Goal: Book appointment/travel/reservation

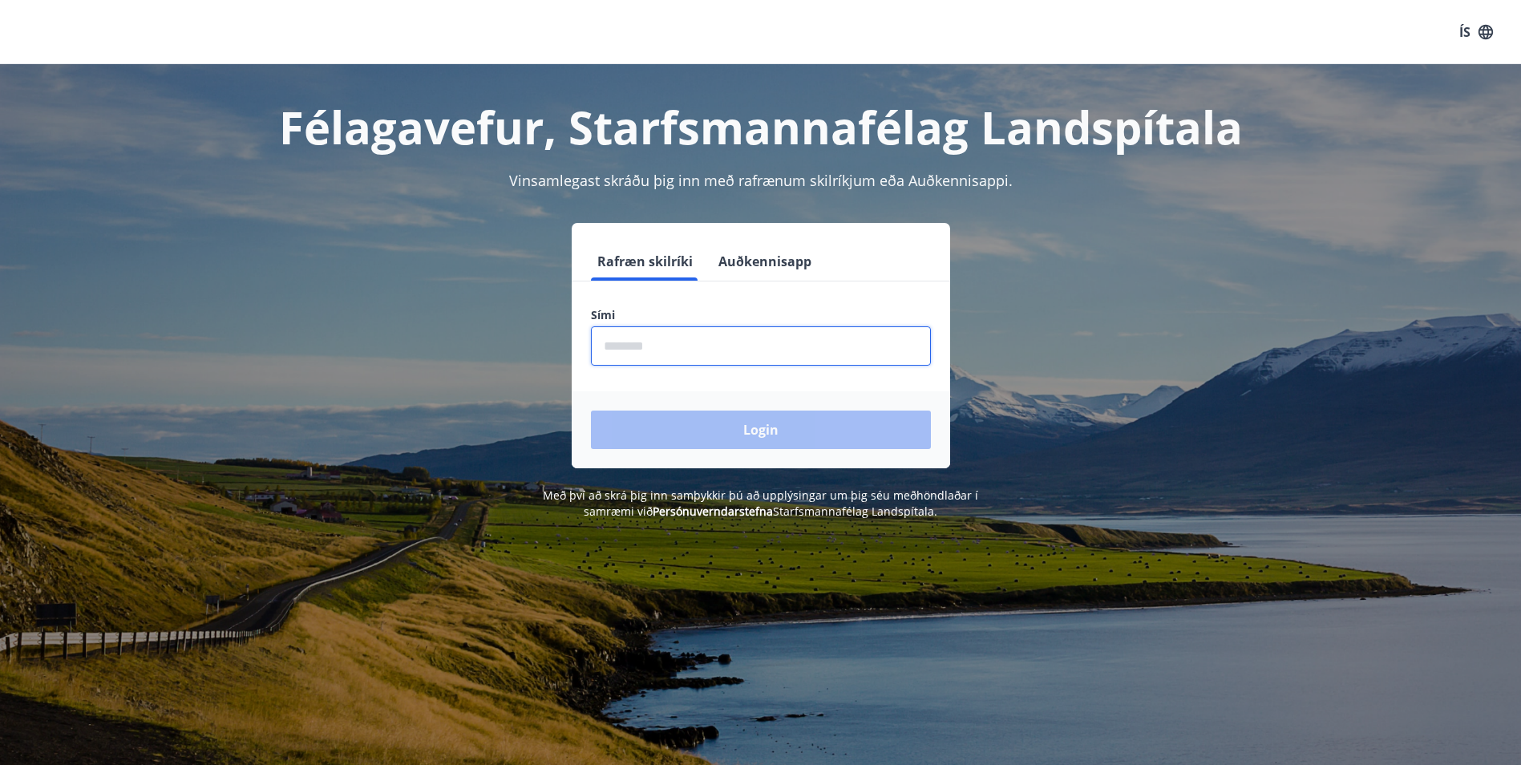
click at [630, 356] on input "phone" at bounding box center [761, 345] width 340 height 39
type input "********"
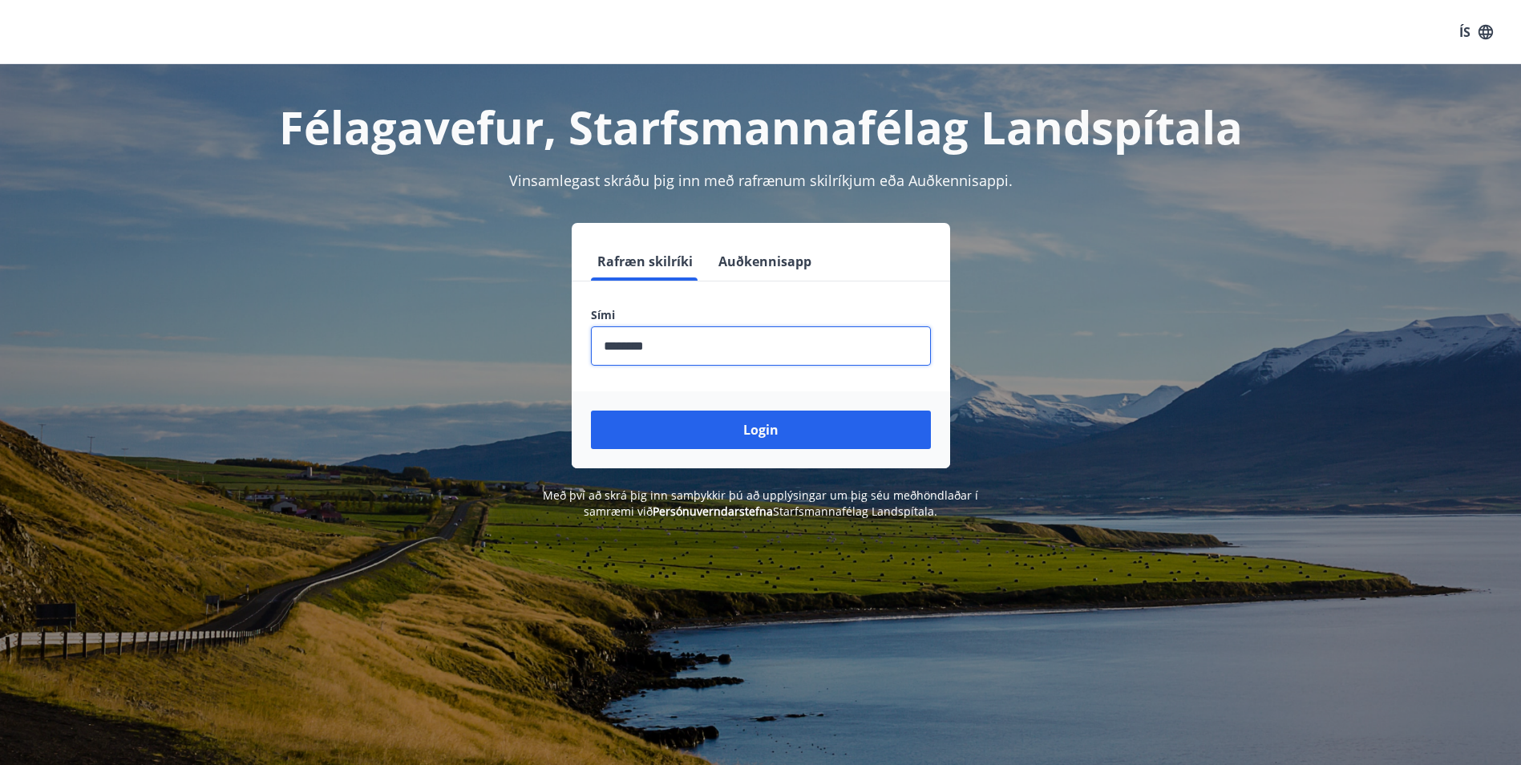
click at [732, 423] on button "Login" at bounding box center [761, 430] width 340 height 38
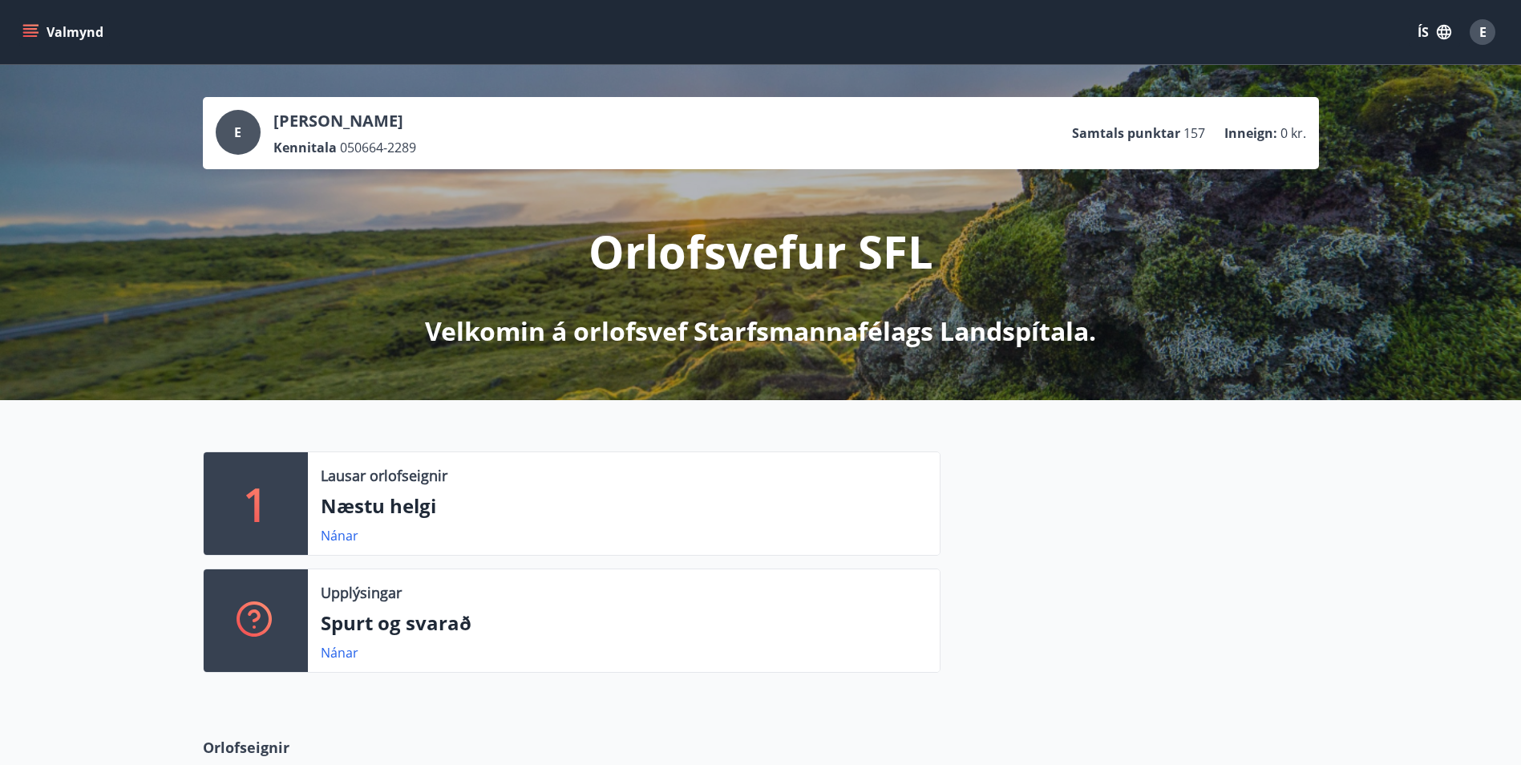
click at [365, 512] on p "Næstu helgi" at bounding box center [624, 505] width 606 height 27
click at [338, 538] on link "Nánar" at bounding box center [340, 536] width 38 height 18
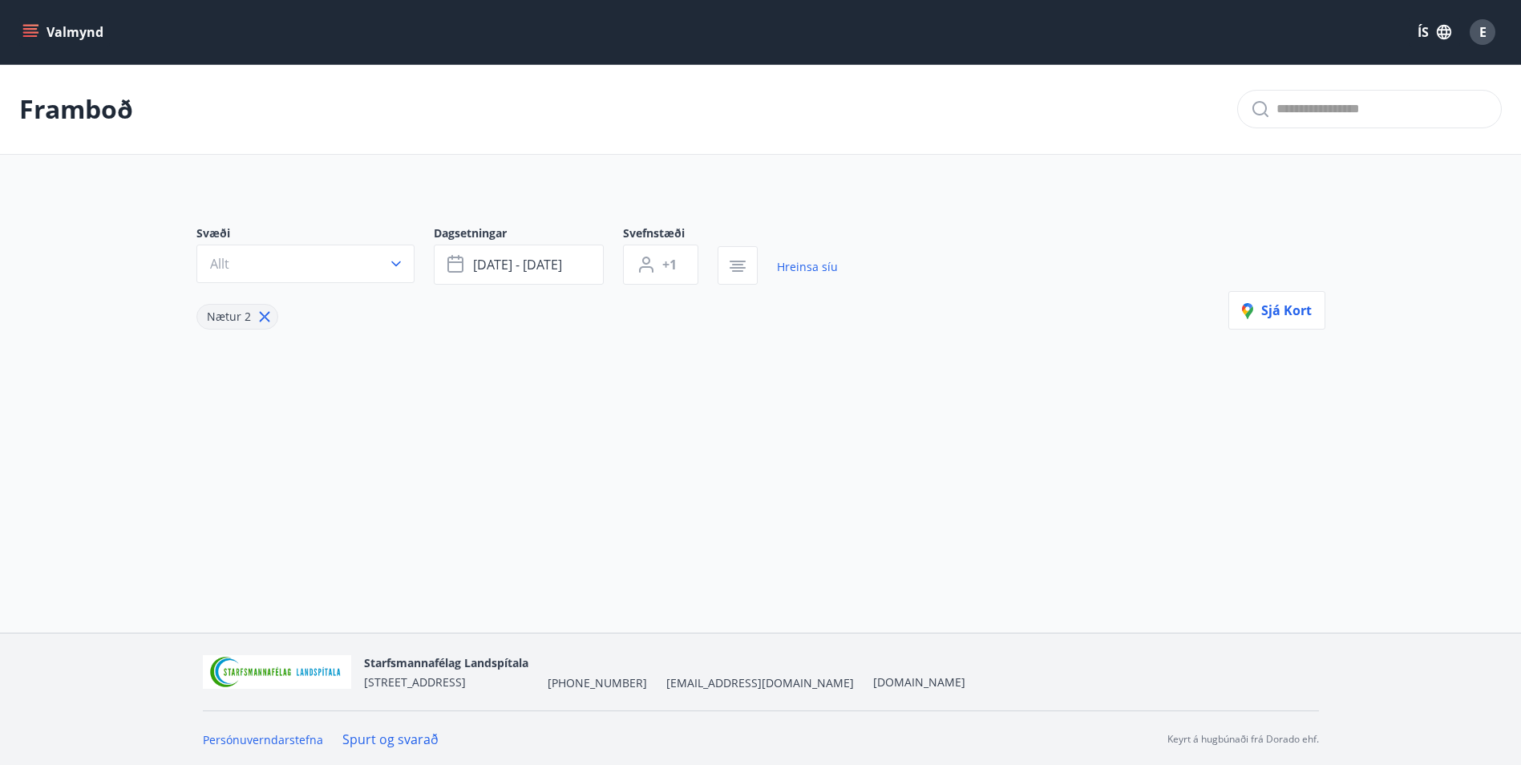
type input "*"
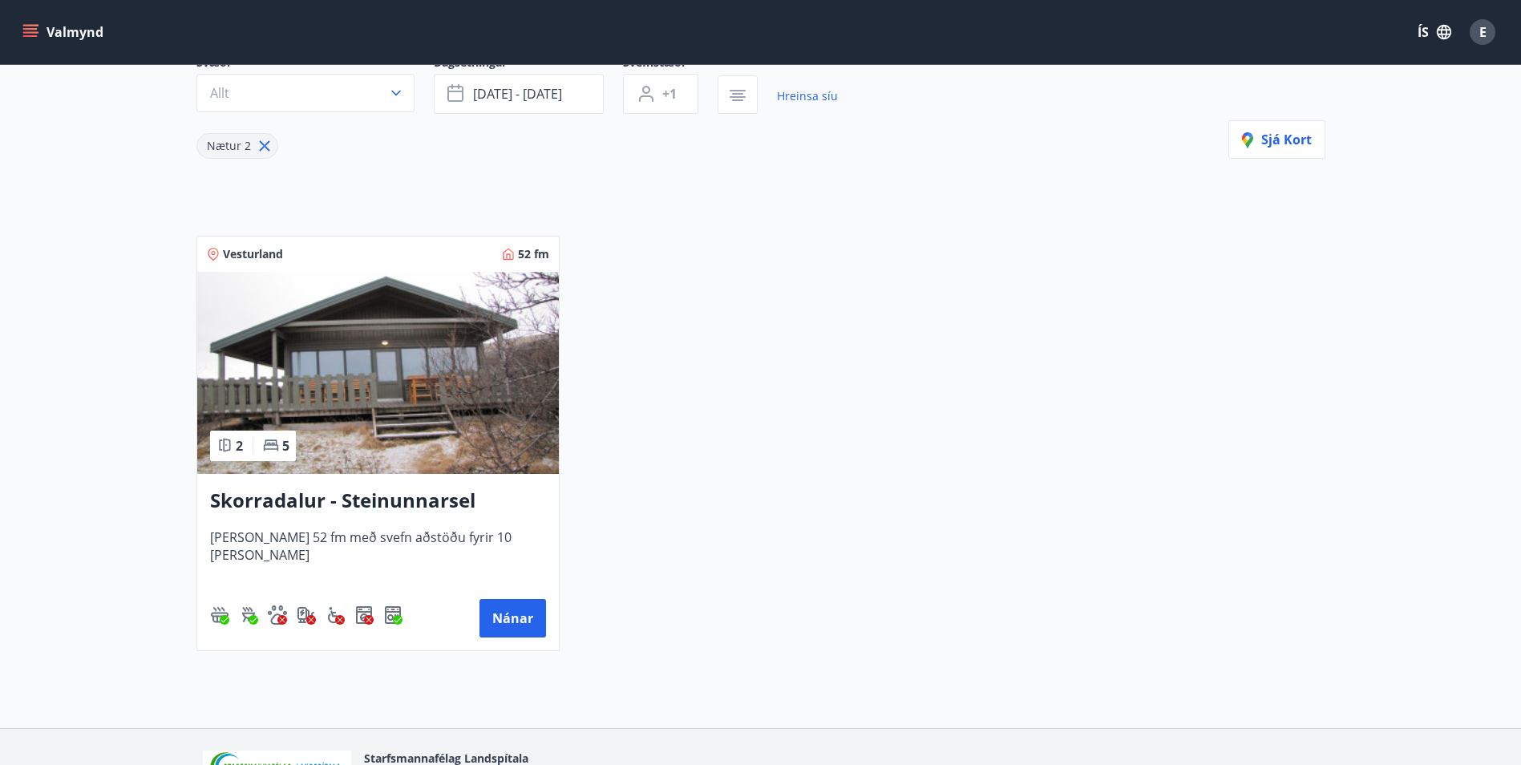
scroll to position [28, 0]
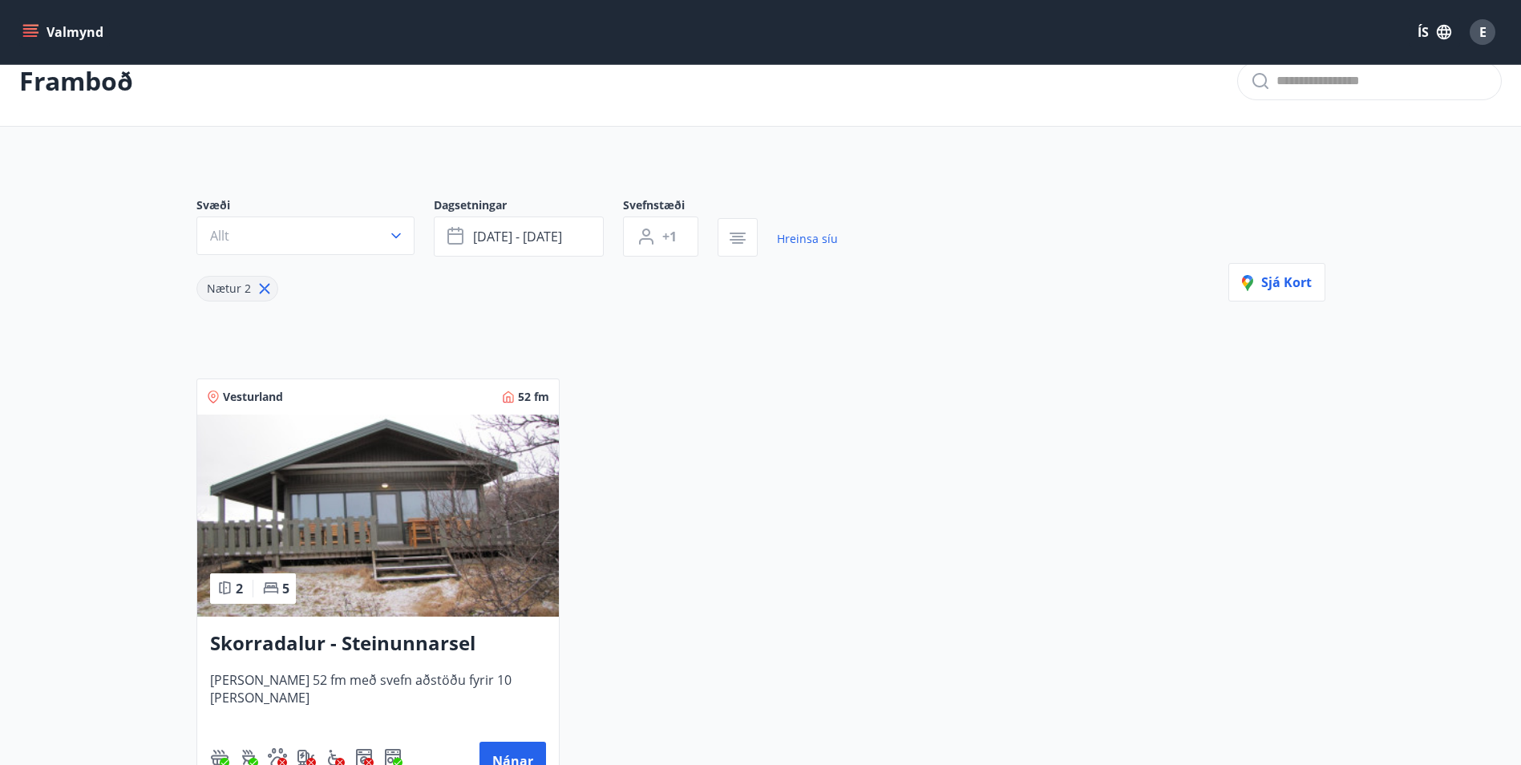
click at [384, 538] on img at bounding box center [378, 516] width 362 height 202
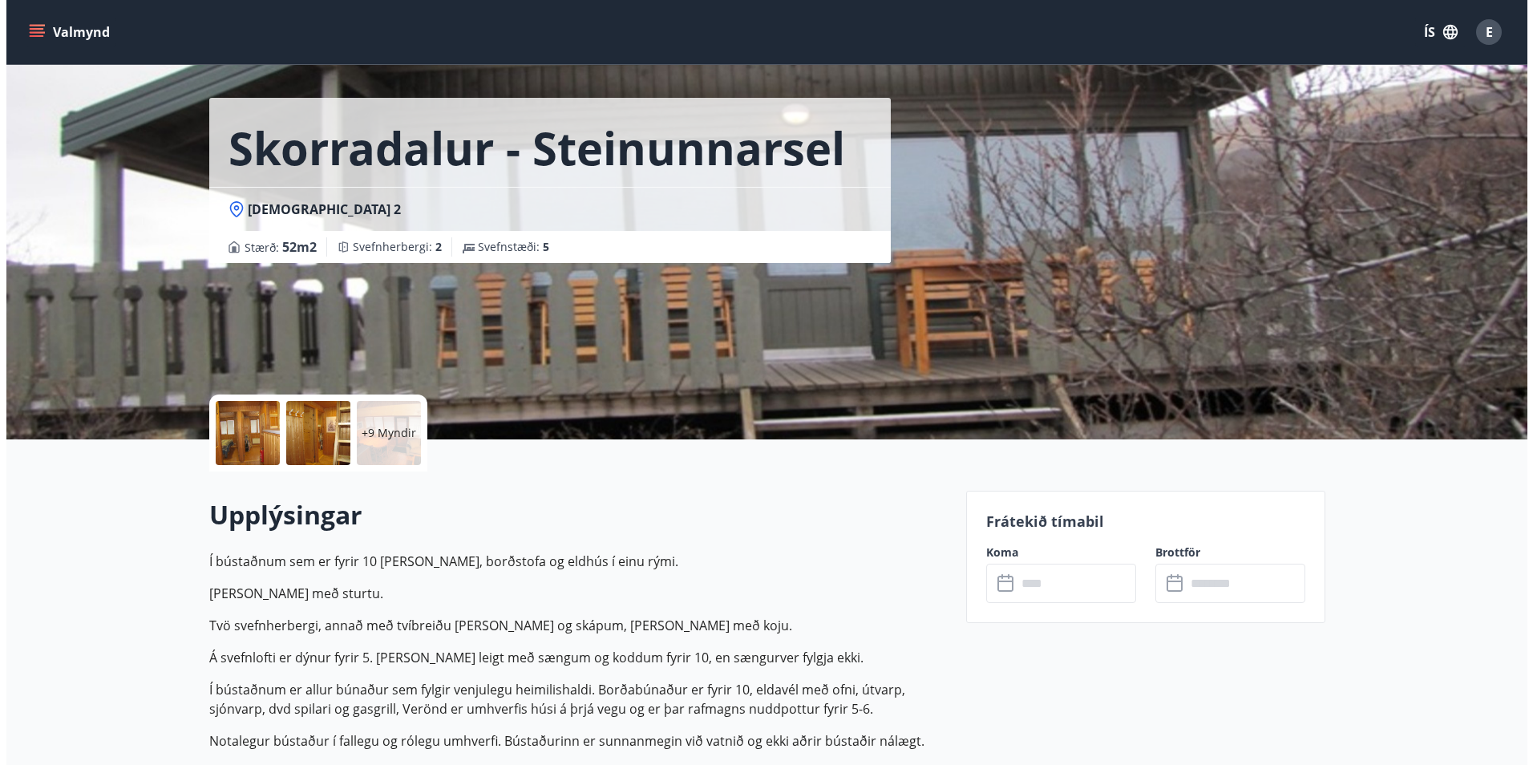
scroll to position [80, 0]
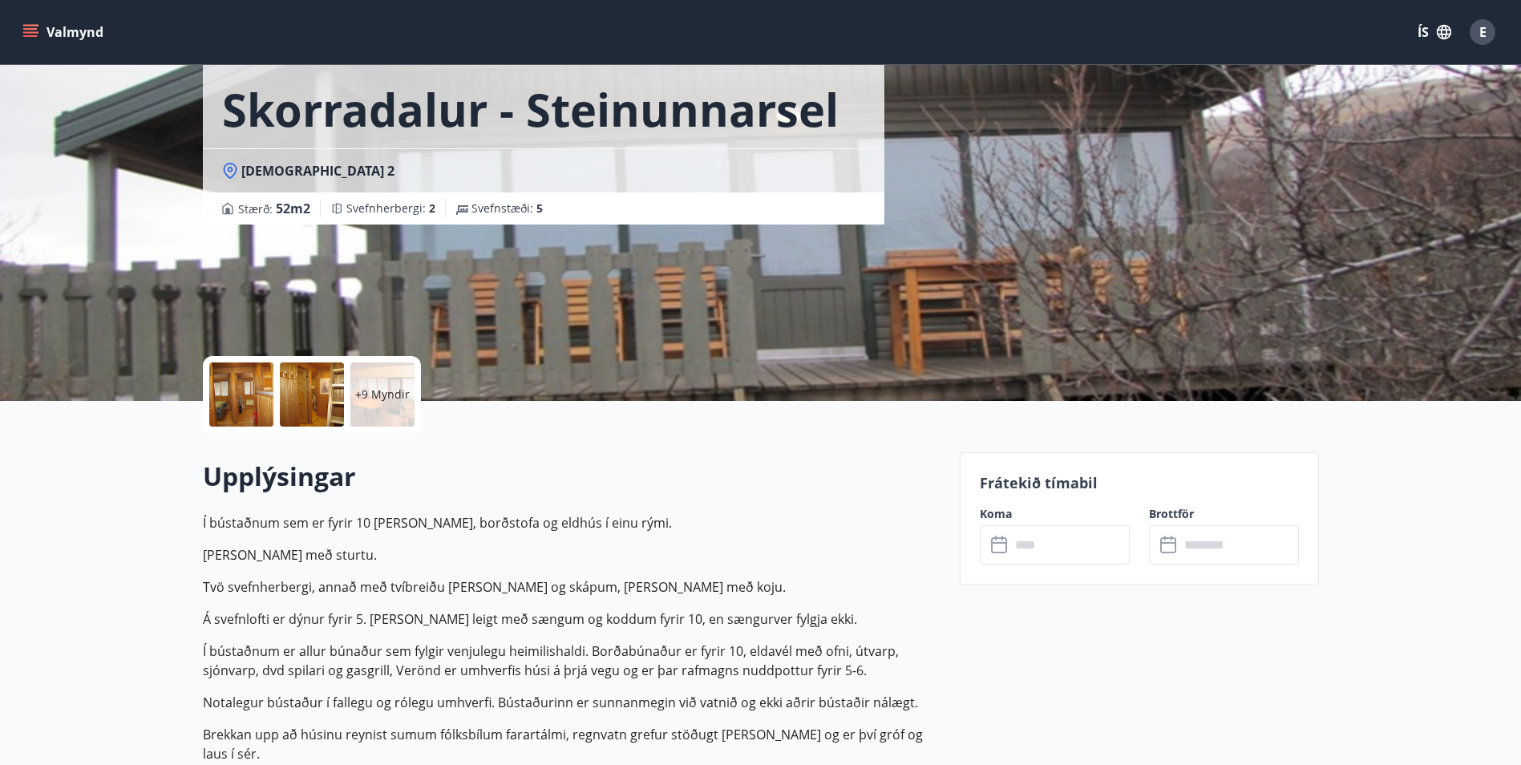
click at [390, 399] on p "+9 Myndir" at bounding box center [382, 395] width 55 height 16
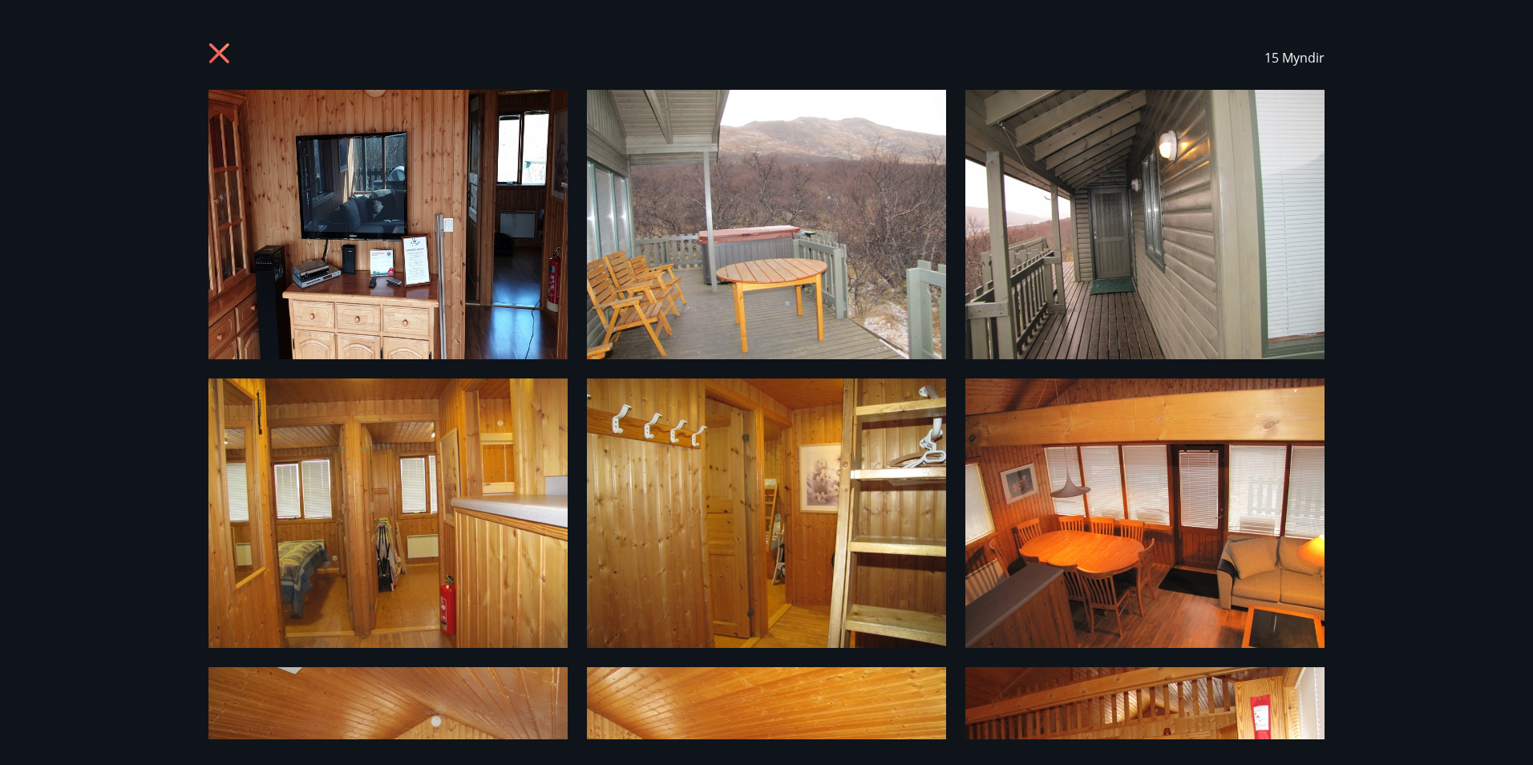
click at [375, 237] on img at bounding box center [388, 224] width 359 height 269
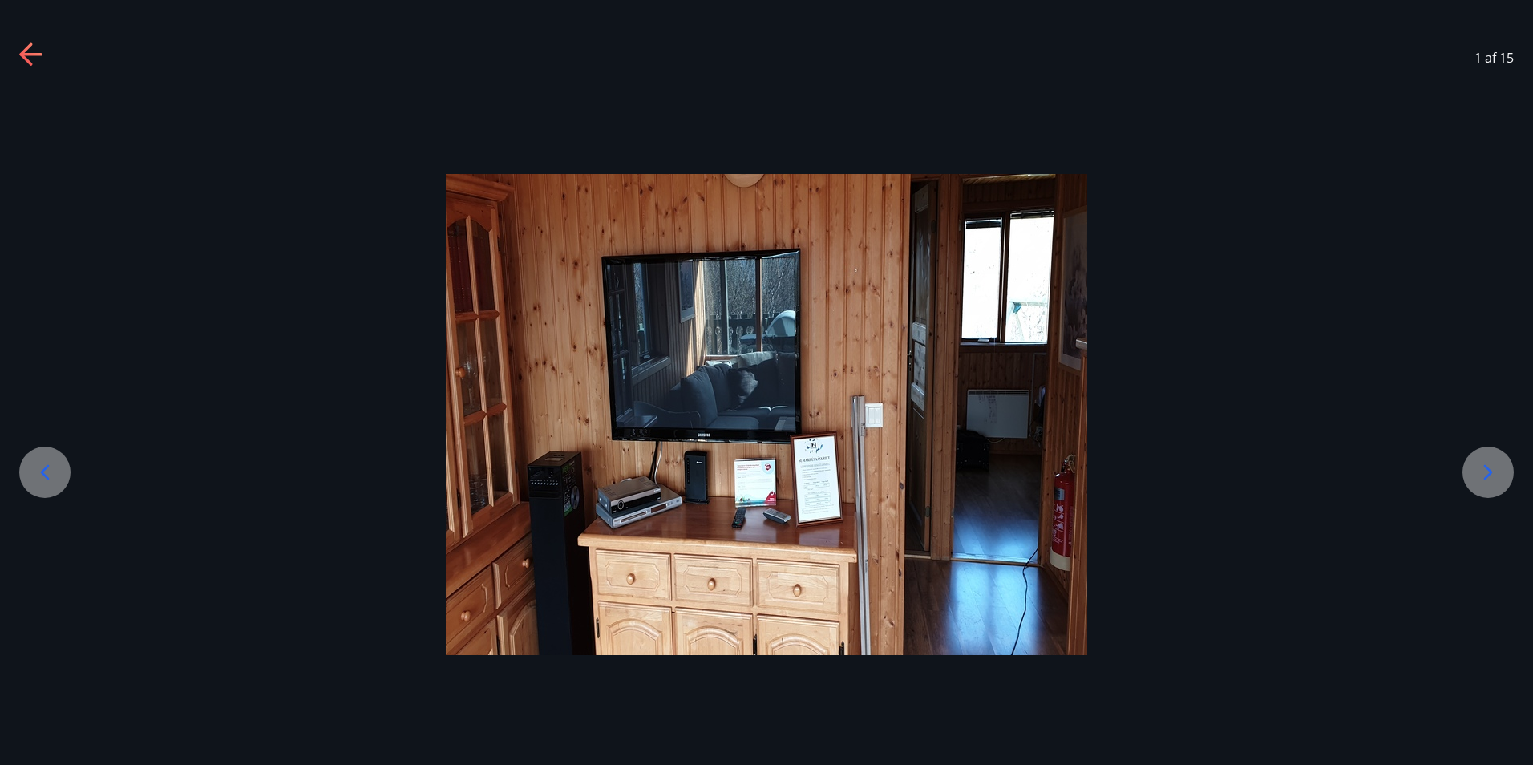
click at [1487, 468] on icon at bounding box center [1489, 472] width 9 height 15
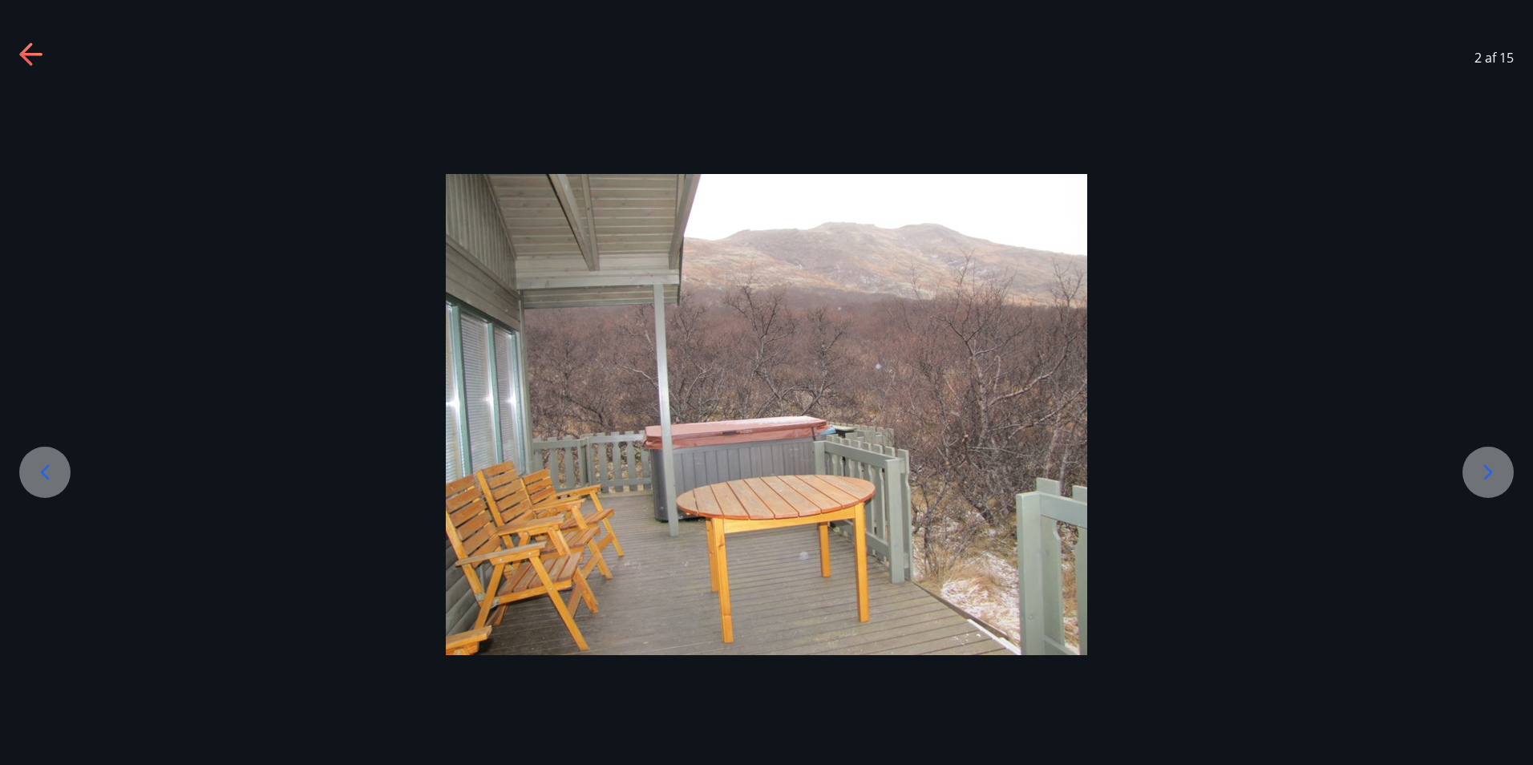
click at [1487, 468] on icon at bounding box center [1489, 472] width 9 height 15
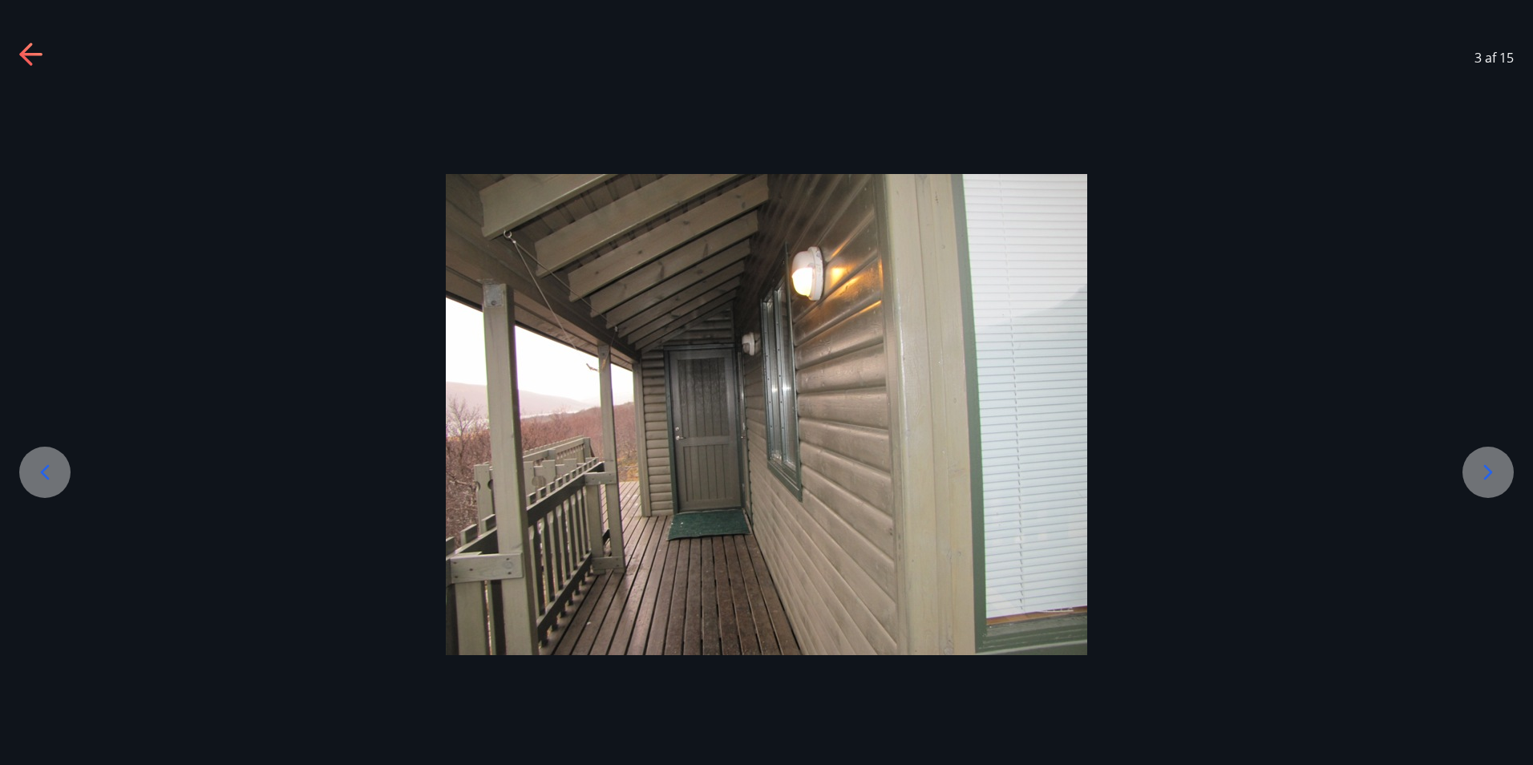
click at [1487, 468] on icon at bounding box center [1489, 472] width 9 height 15
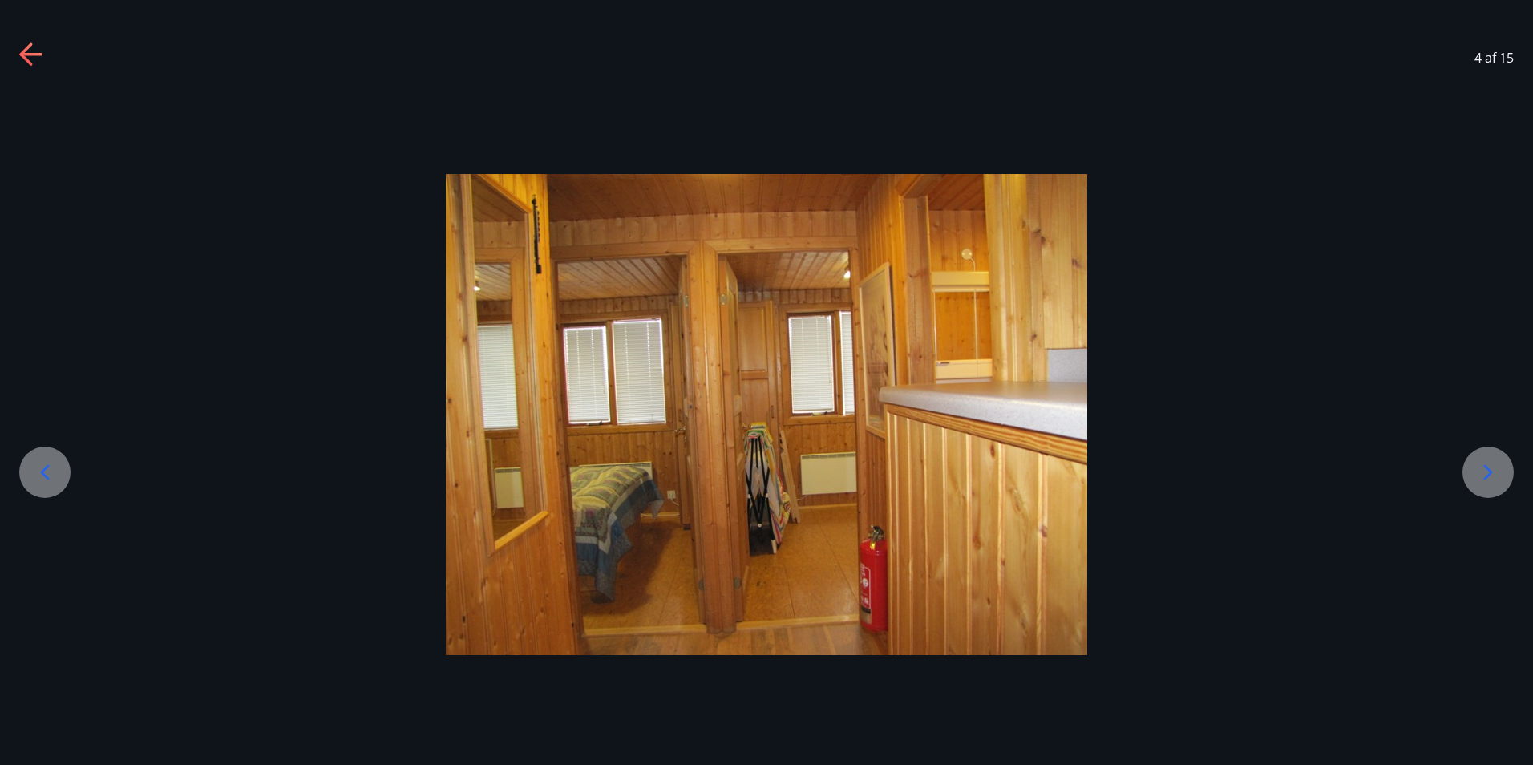
click at [1487, 468] on icon at bounding box center [1489, 472] width 9 height 15
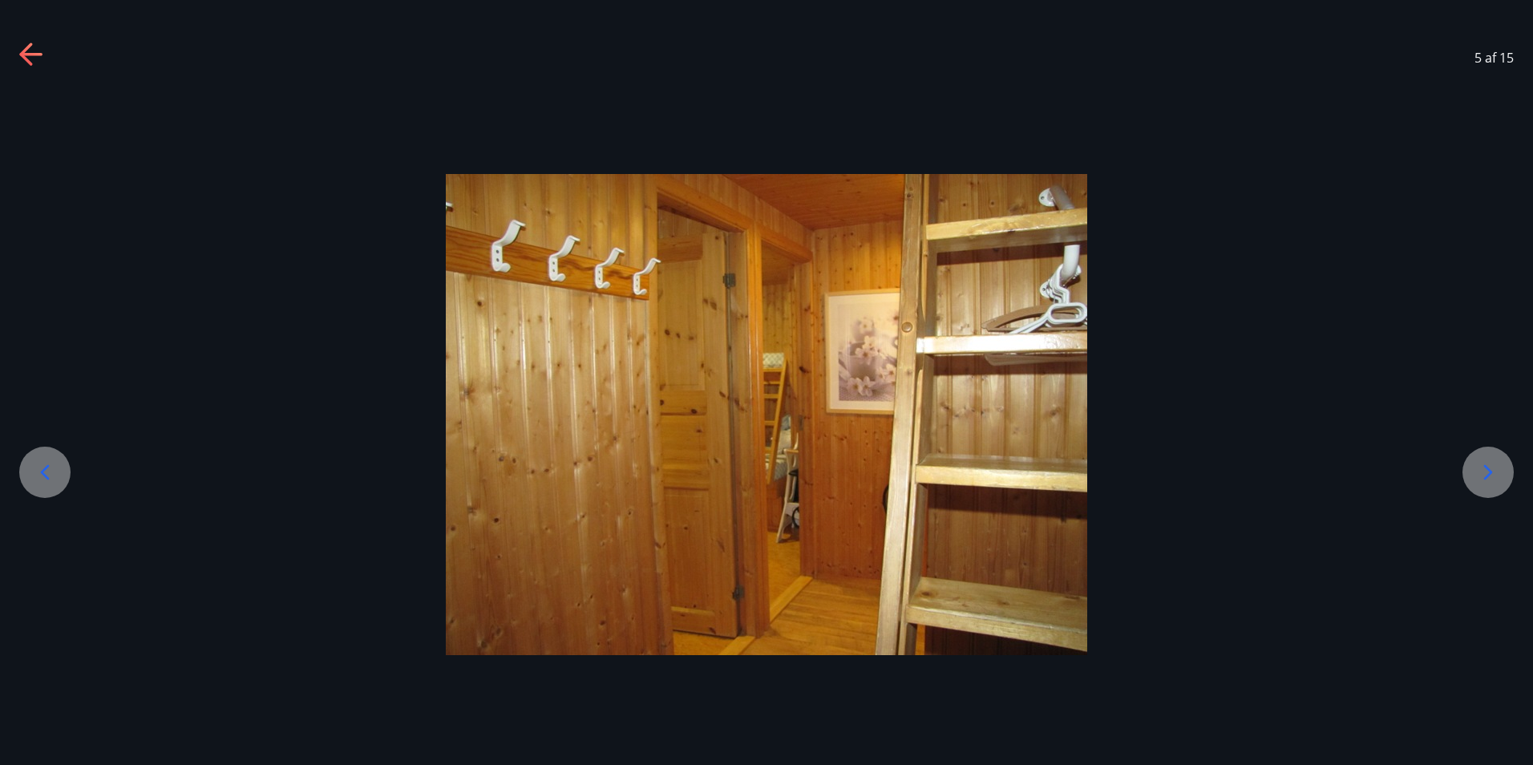
click at [1487, 468] on icon at bounding box center [1489, 472] width 9 height 15
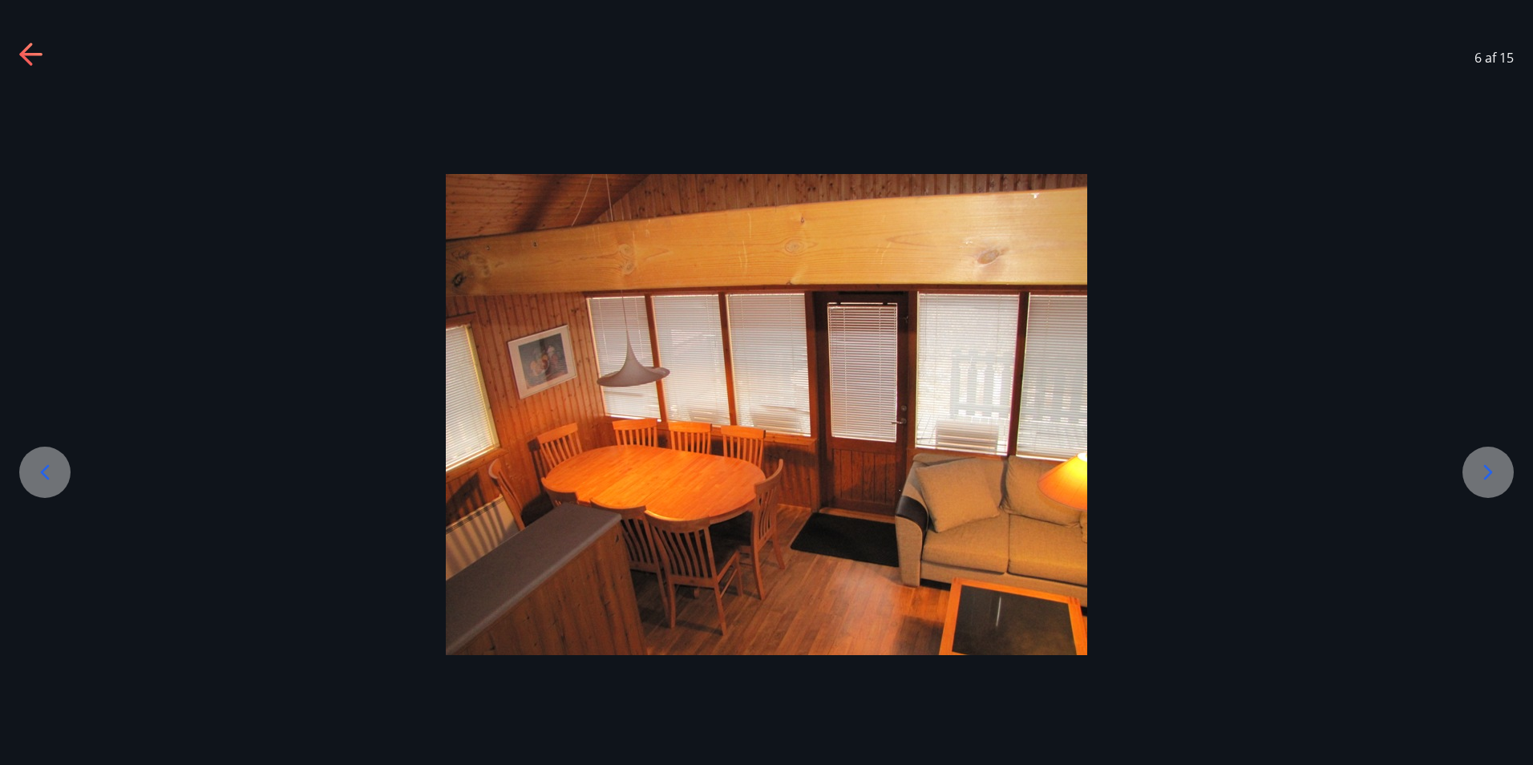
click at [1487, 468] on icon at bounding box center [1489, 472] width 9 height 15
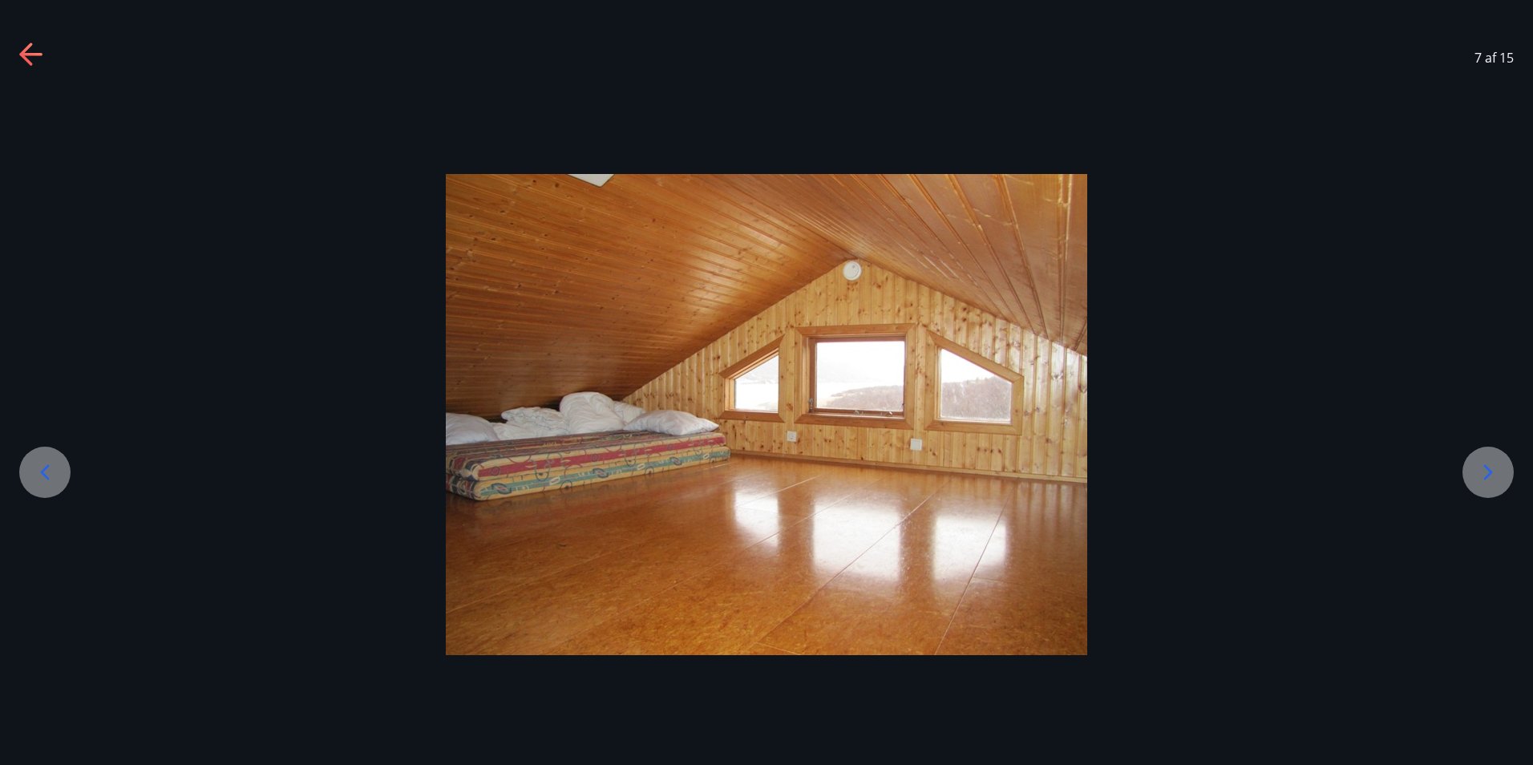
click at [1487, 468] on icon at bounding box center [1489, 472] width 9 height 15
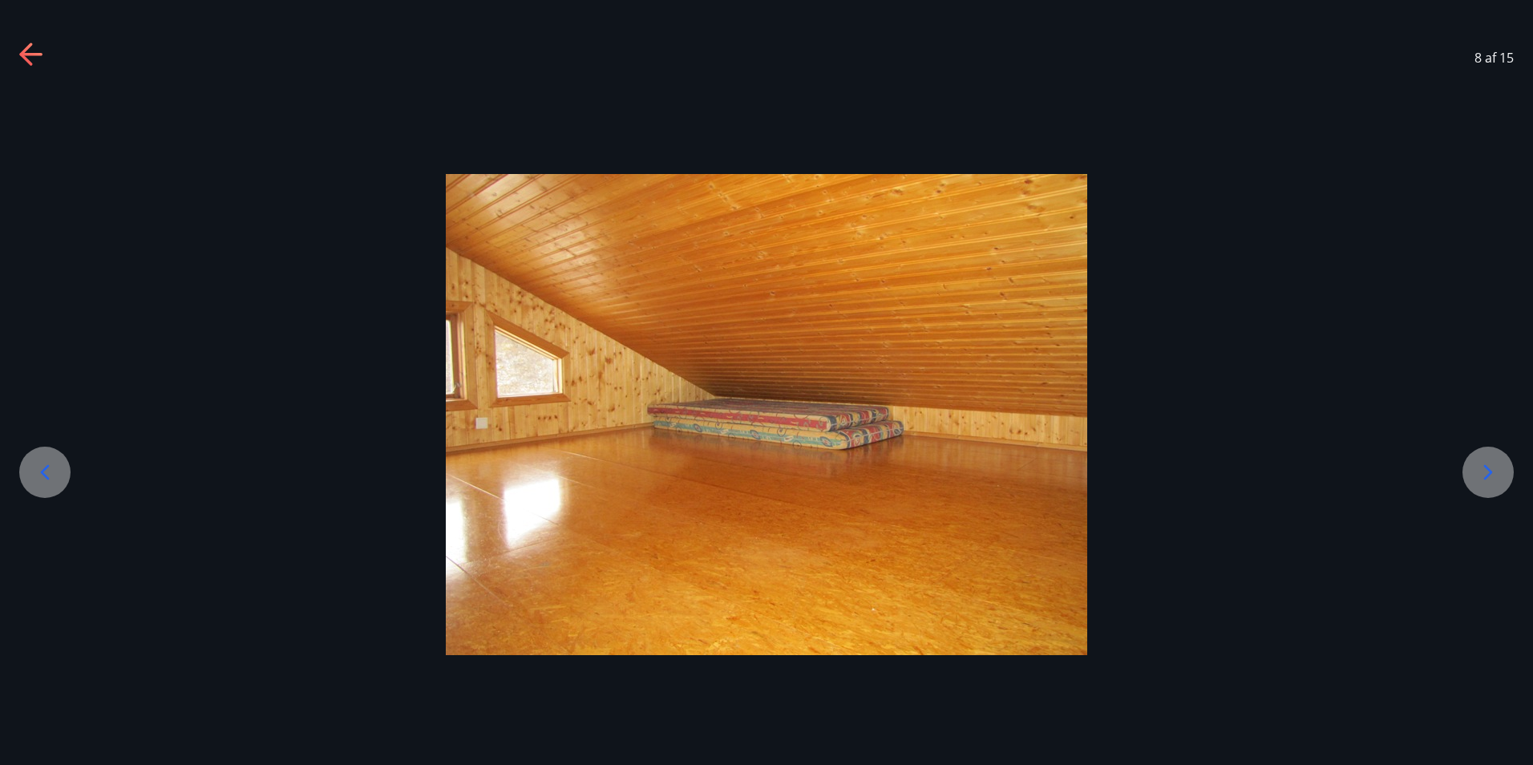
click at [1487, 468] on icon at bounding box center [1489, 472] width 9 height 15
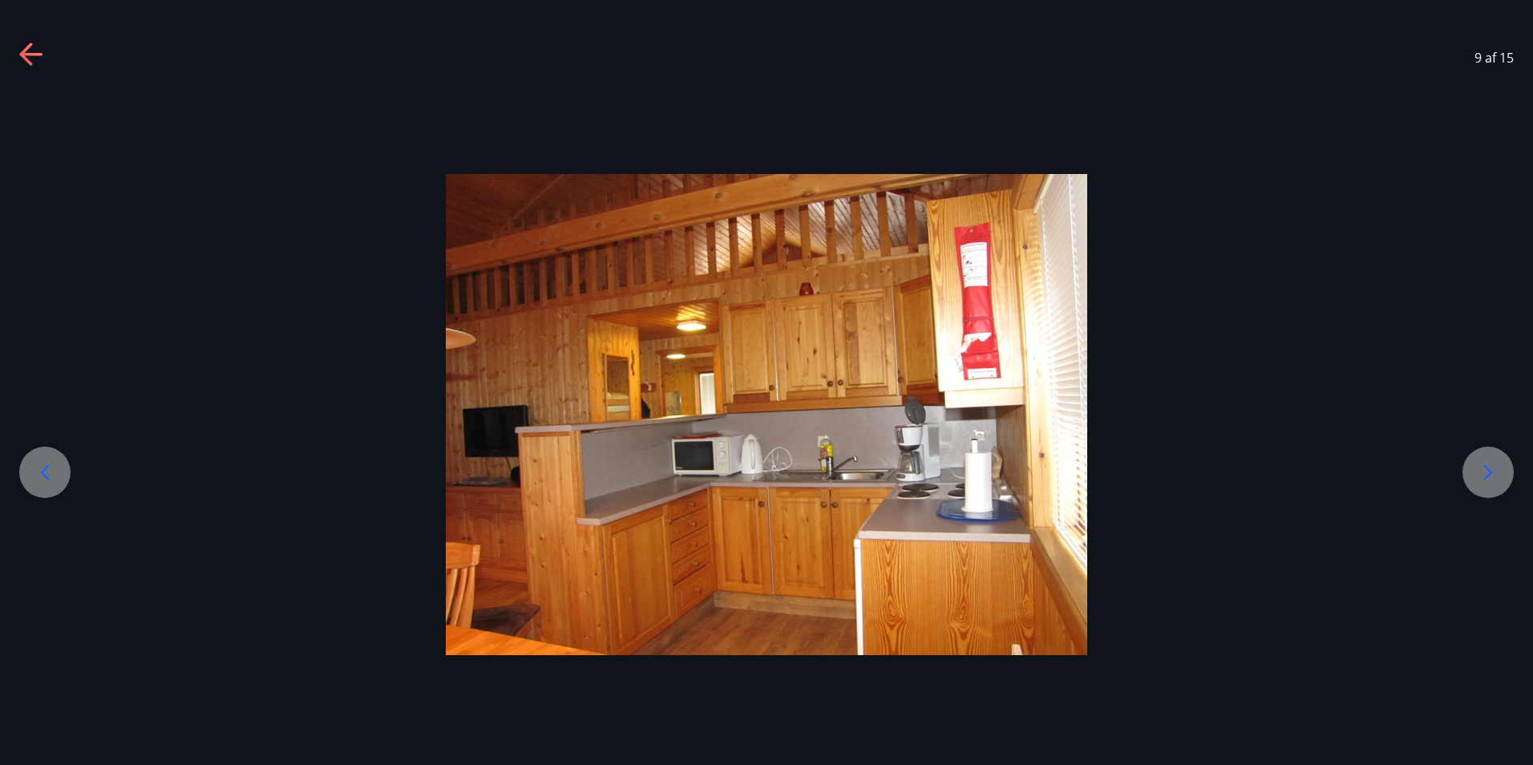
click at [1487, 468] on icon at bounding box center [1489, 472] width 9 height 15
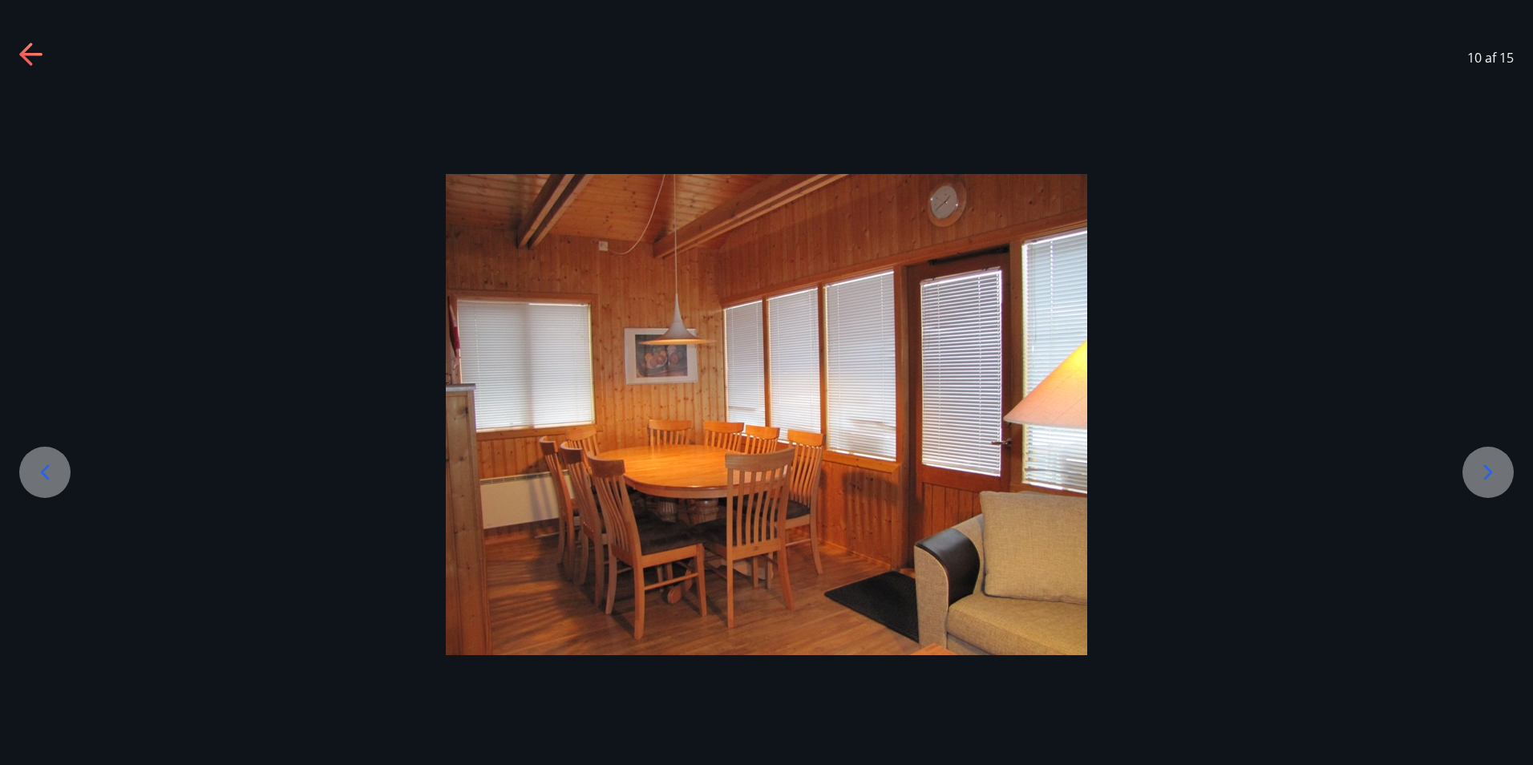
click at [1487, 468] on icon at bounding box center [1489, 472] width 9 height 15
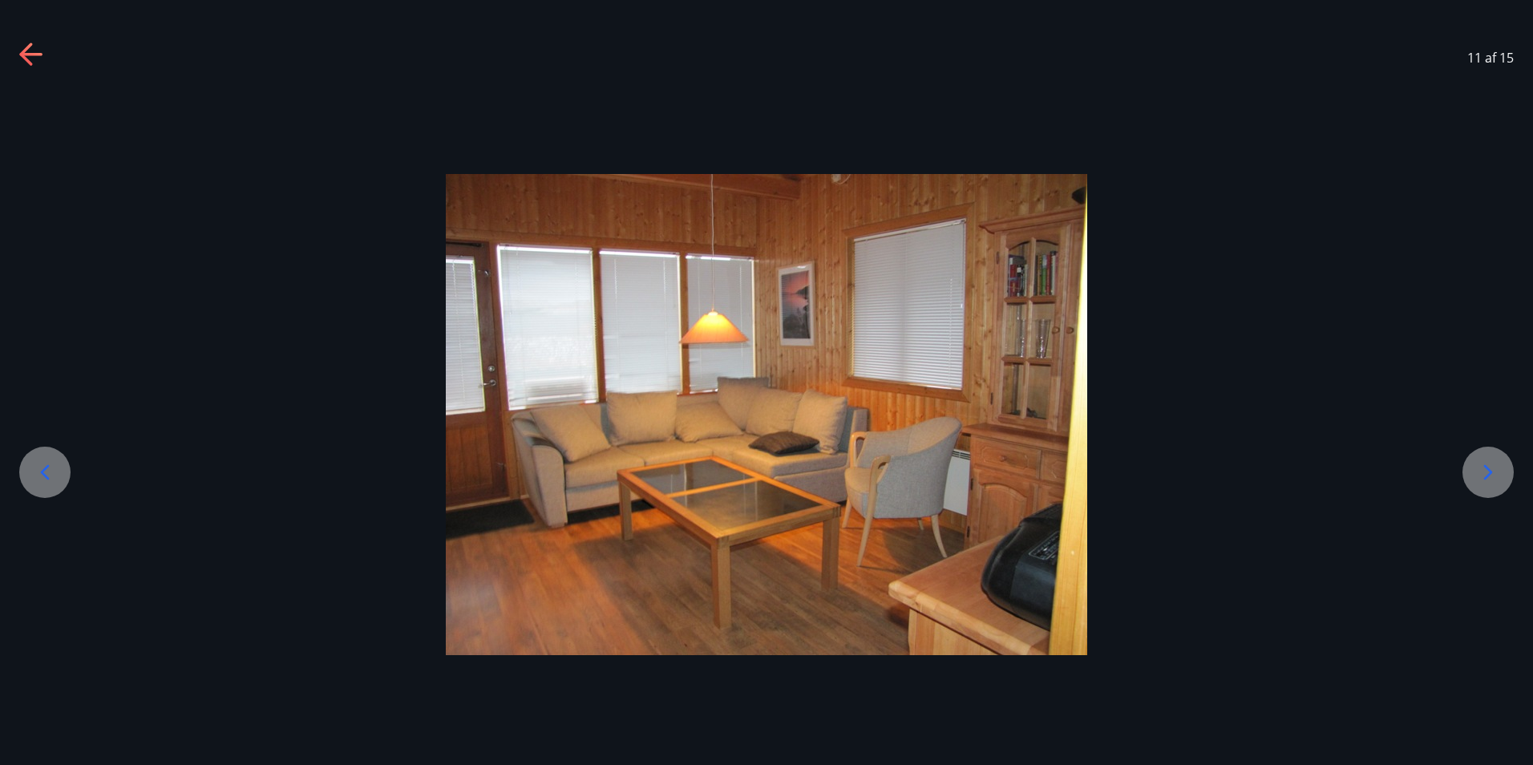
click at [1487, 468] on icon at bounding box center [1489, 472] width 9 height 15
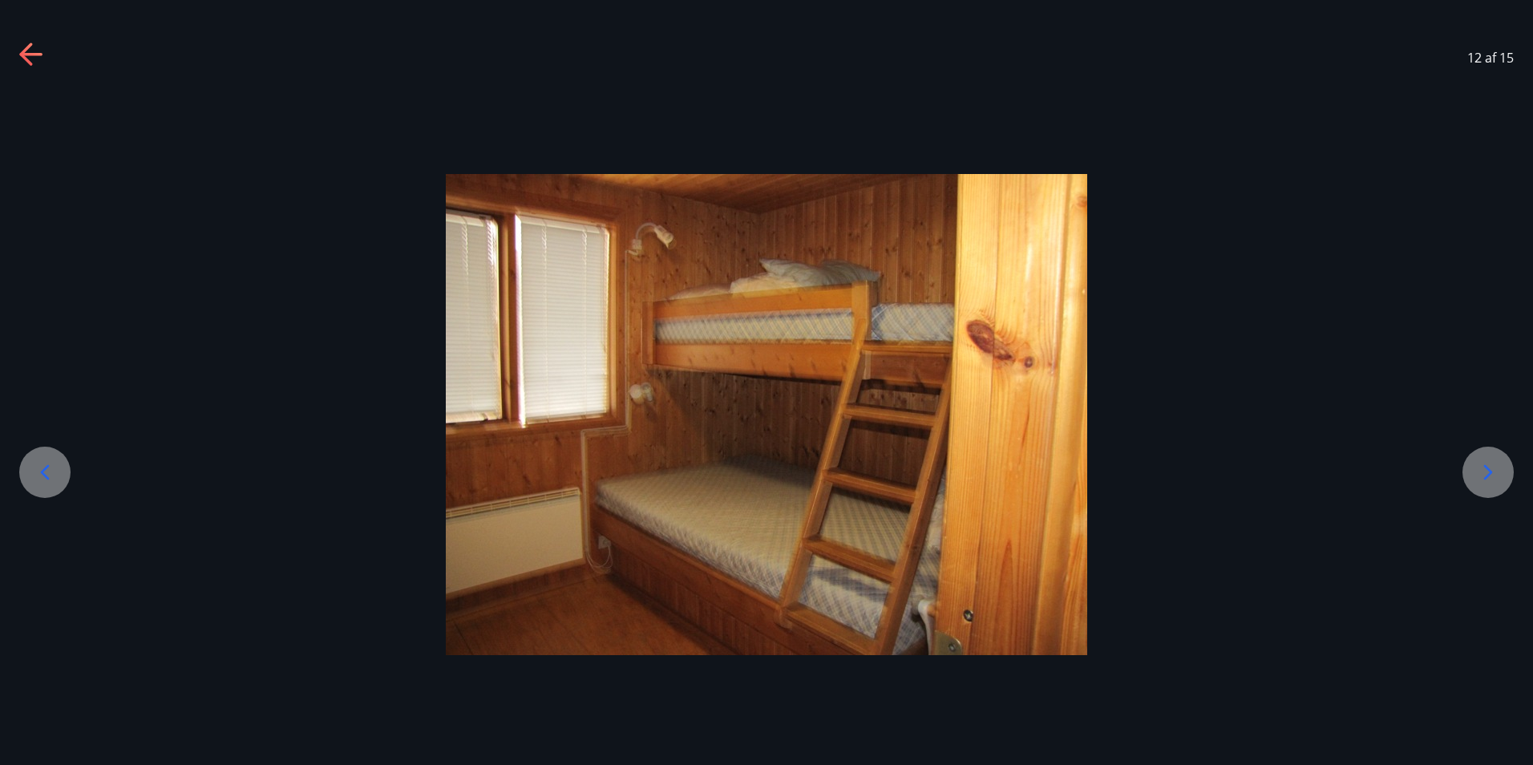
click at [1487, 468] on icon at bounding box center [1489, 472] width 9 height 15
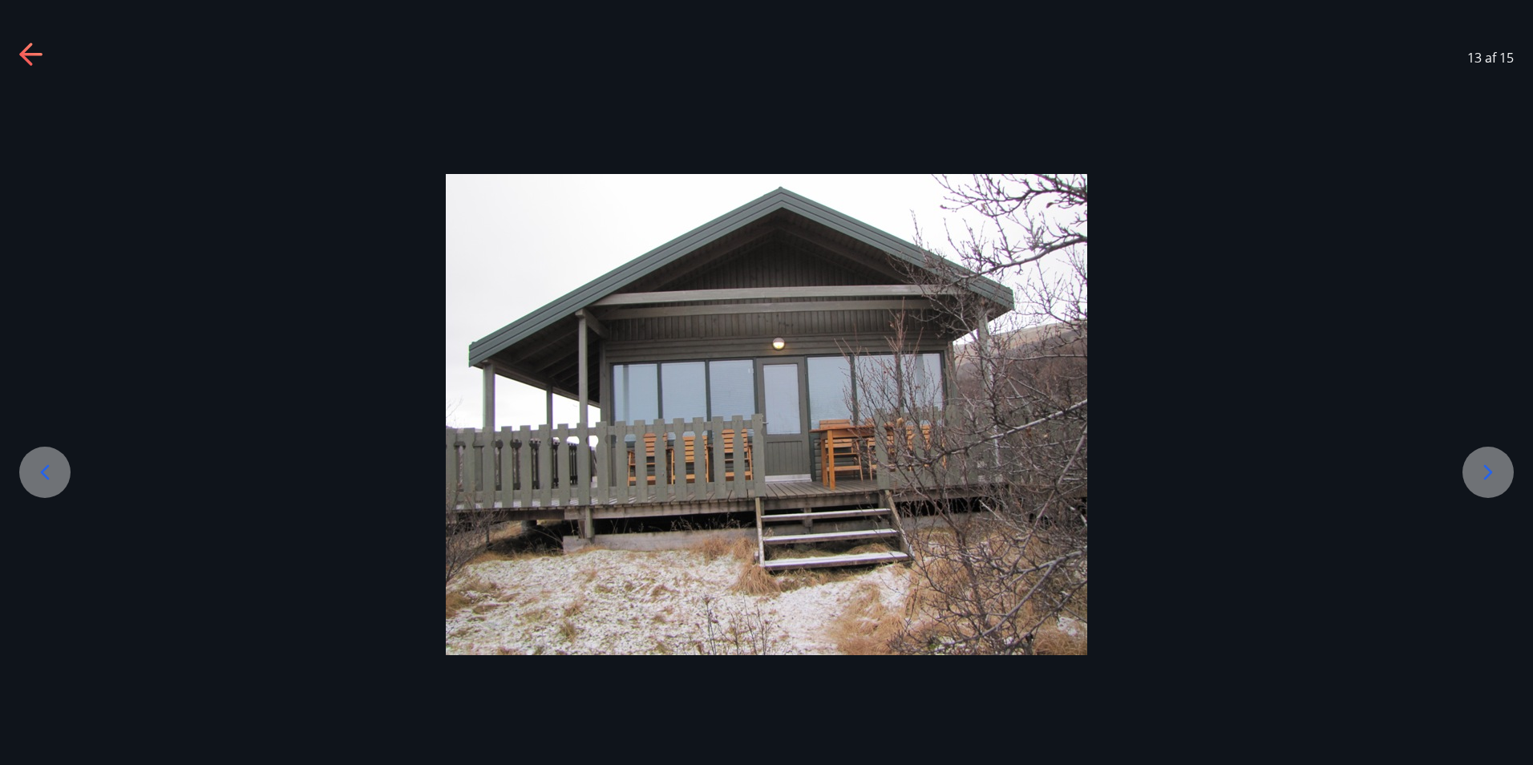
click at [1487, 468] on icon at bounding box center [1489, 472] width 9 height 15
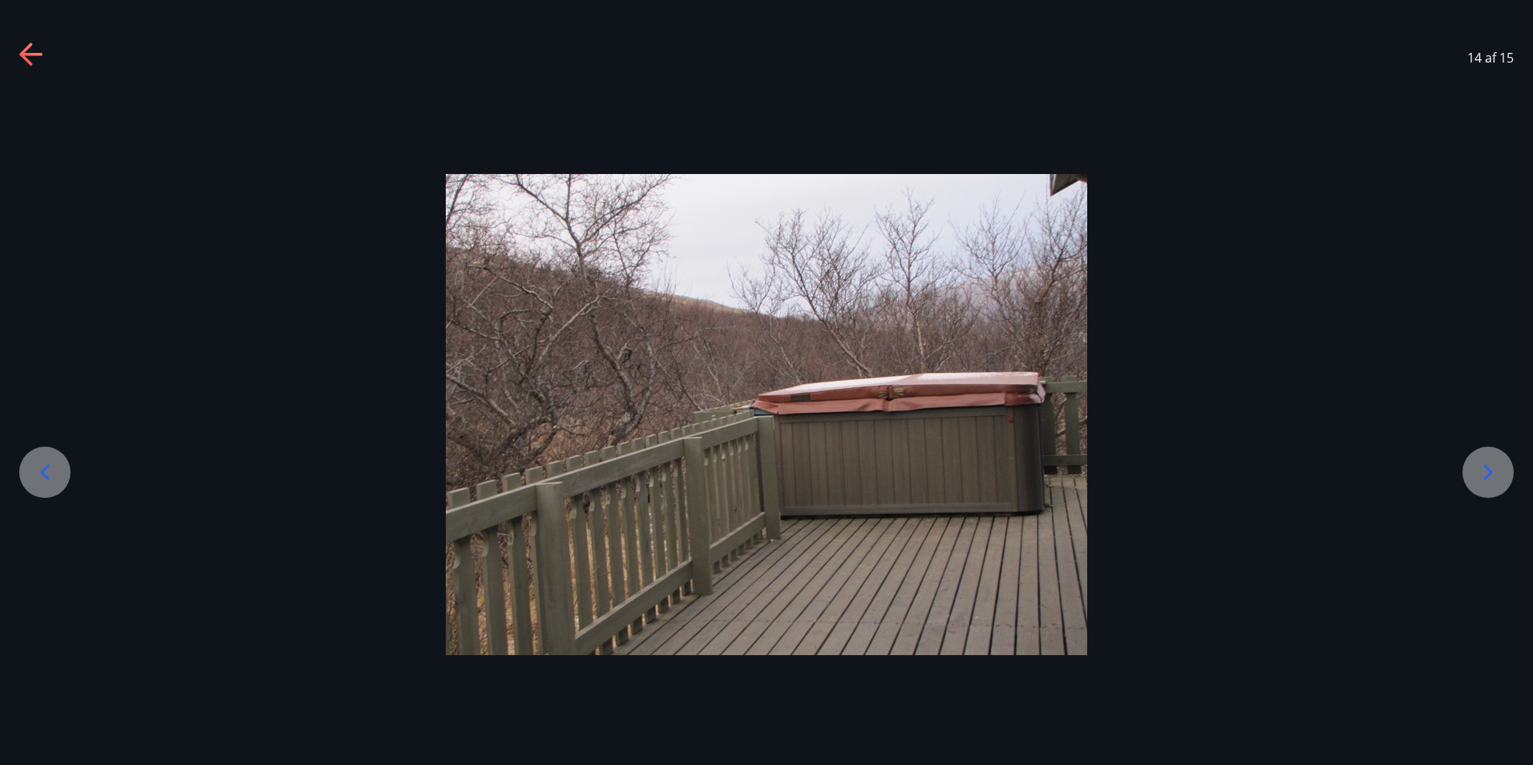
click at [1487, 468] on icon at bounding box center [1489, 472] width 9 height 15
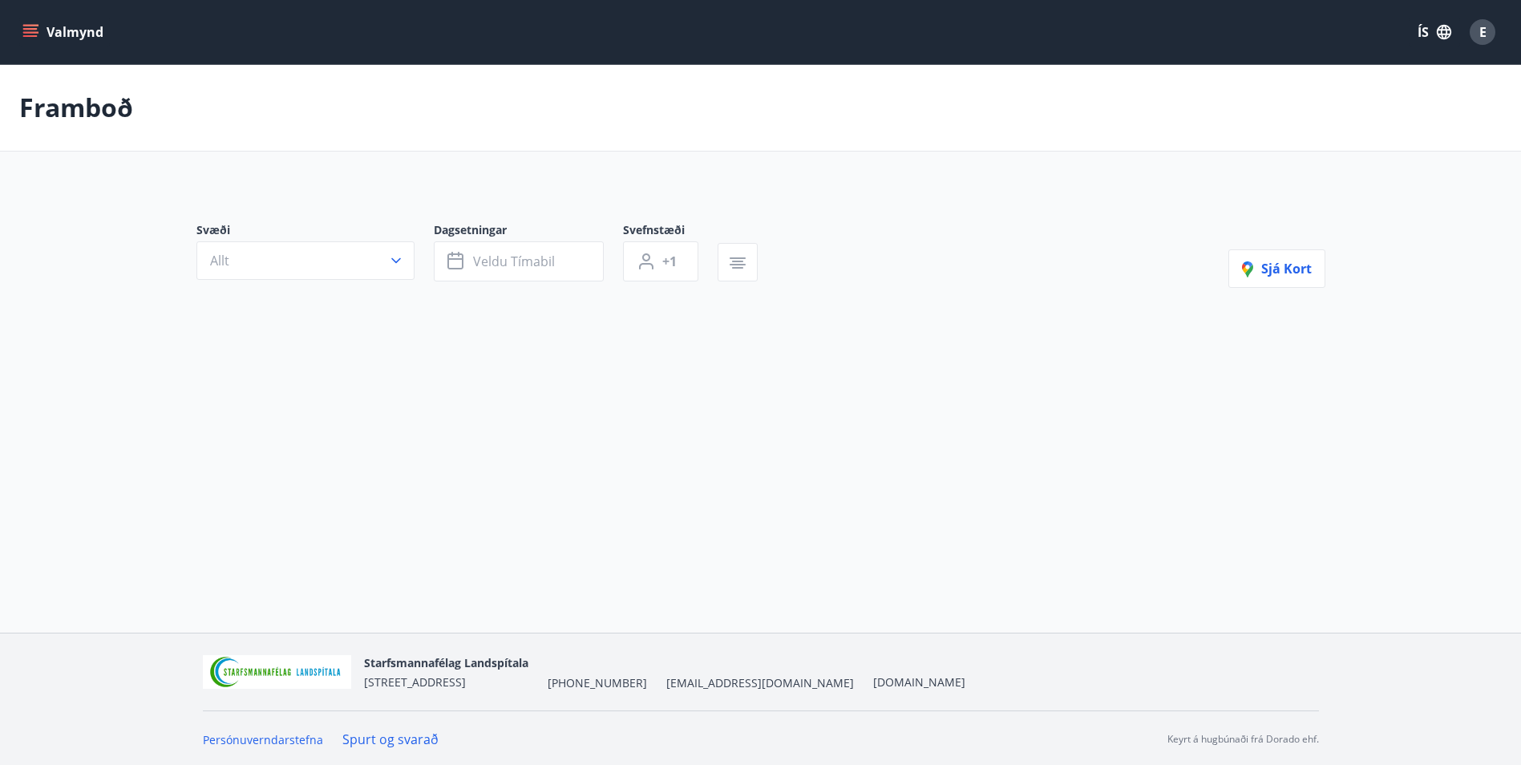
type input "*"
